Goal: Check status: Check status

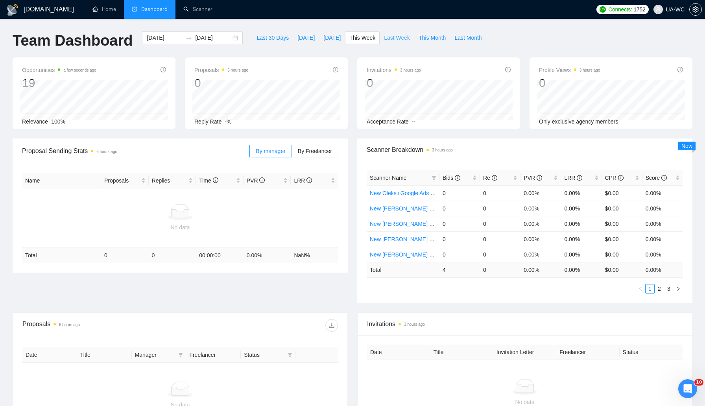
click at [393, 42] on span "Last Week" at bounding box center [397, 37] width 26 height 9
type input "2025-09-22"
type input "2025-09-28"
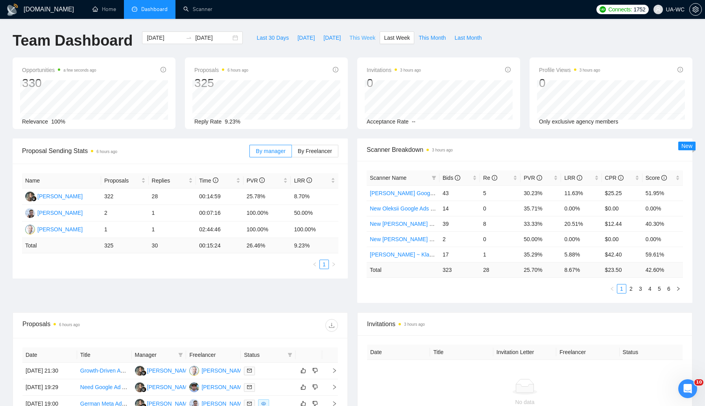
click at [357, 37] on span "This Week" at bounding box center [362, 37] width 26 height 9
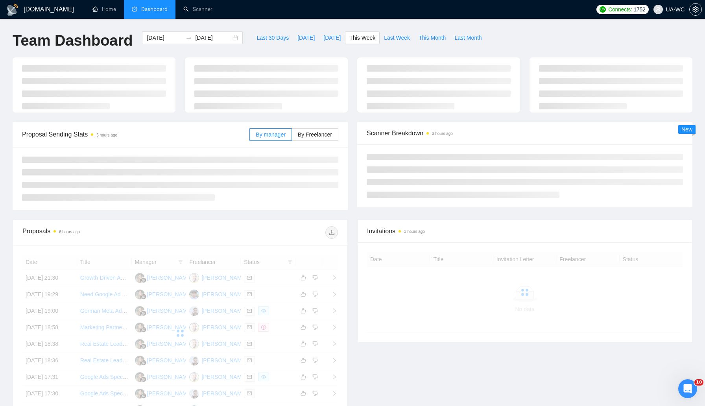
type input "[DATE]"
